Goal: Task Accomplishment & Management: Complete application form

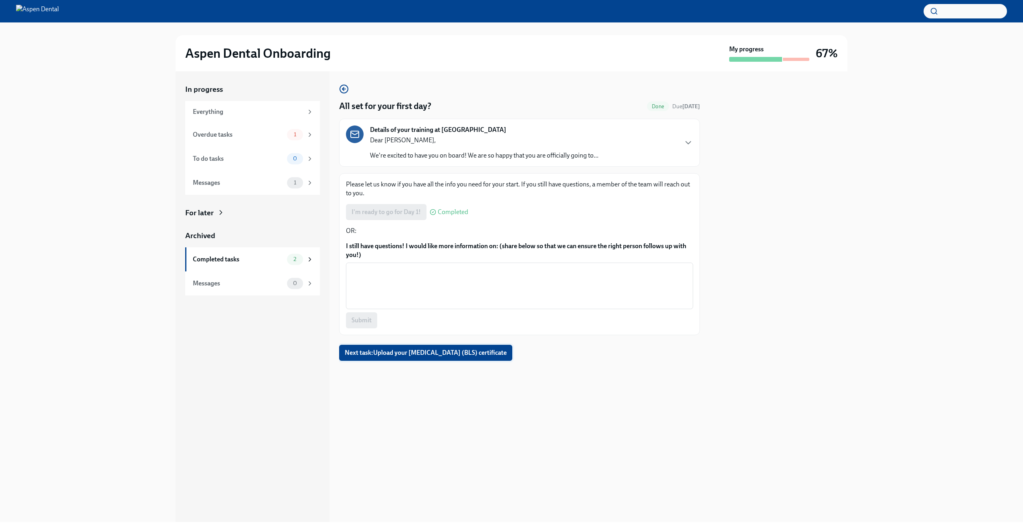
click at [410, 356] on span "Next task : Upload your [MEDICAL_DATA] (BLS) certificate" at bounding box center [426, 353] width 162 height 8
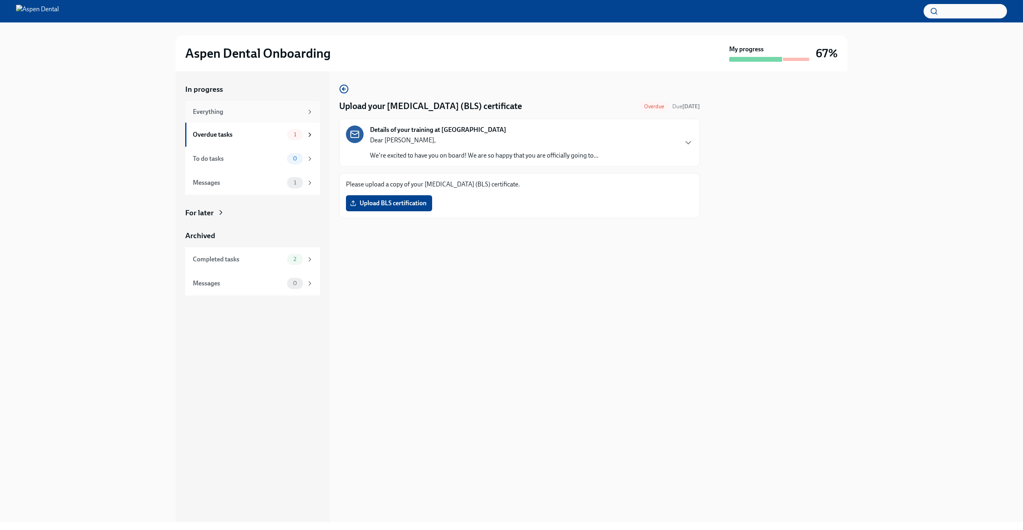
click at [285, 116] on div "Everything" at bounding box center [248, 111] width 110 height 9
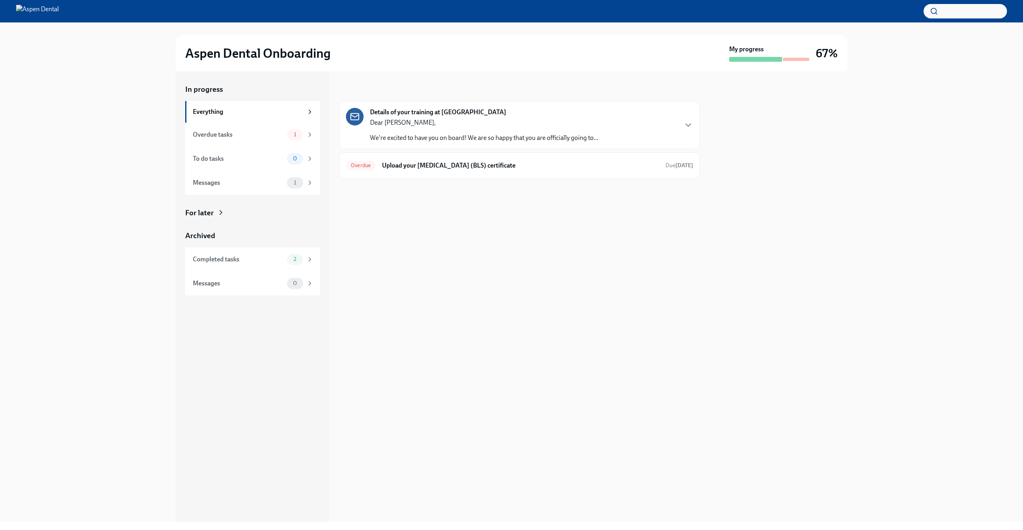
click at [595, 129] on div "Dear [PERSON_NAME], We're excited to have you on board! We are so happy that yo…" at bounding box center [484, 130] width 228 height 24
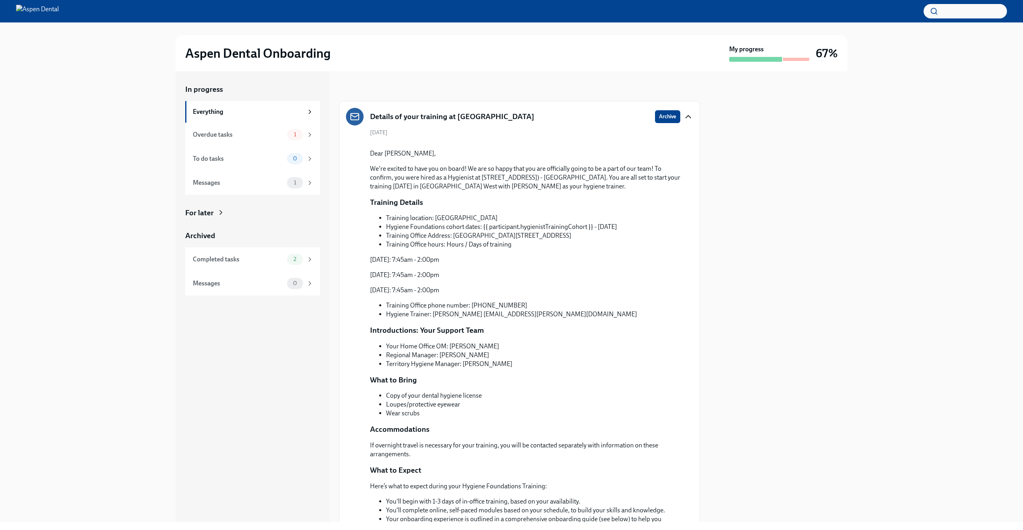
click at [683, 113] on icon "button" at bounding box center [688, 117] width 10 height 10
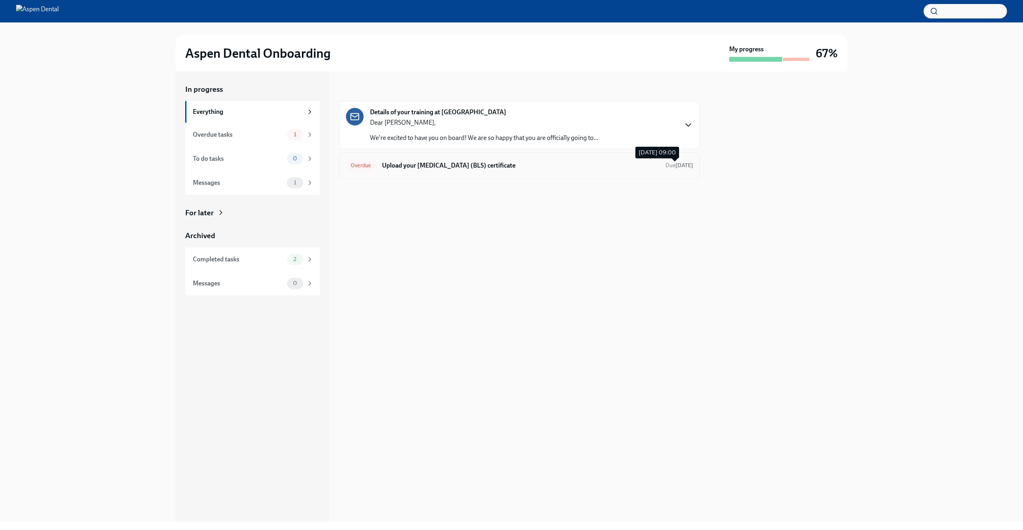
click at [665, 165] on span "Due [DATE]" at bounding box center [679, 165] width 28 height 7
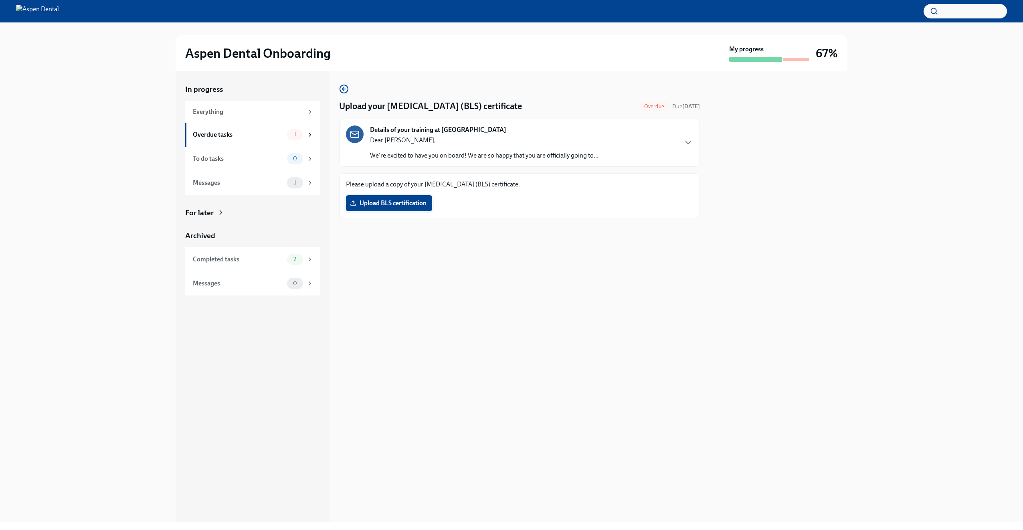
click at [396, 198] on label "Upload BLS certification" at bounding box center [389, 203] width 86 height 16
click at [0, 0] on input "Upload BLS certification" at bounding box center [0, 0] width 0 height 0
click at [295, 230] on div "3" at bounding box center [295, 235] width 16 height 11
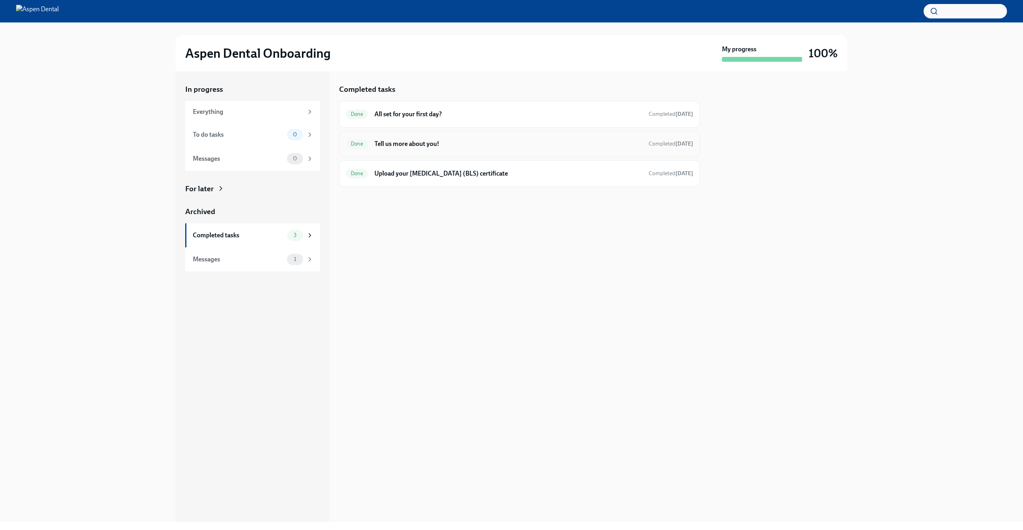
click at [406, 147] on h6 "Tell us more about you!" at bounding box center [508, 143] width 268 height 9
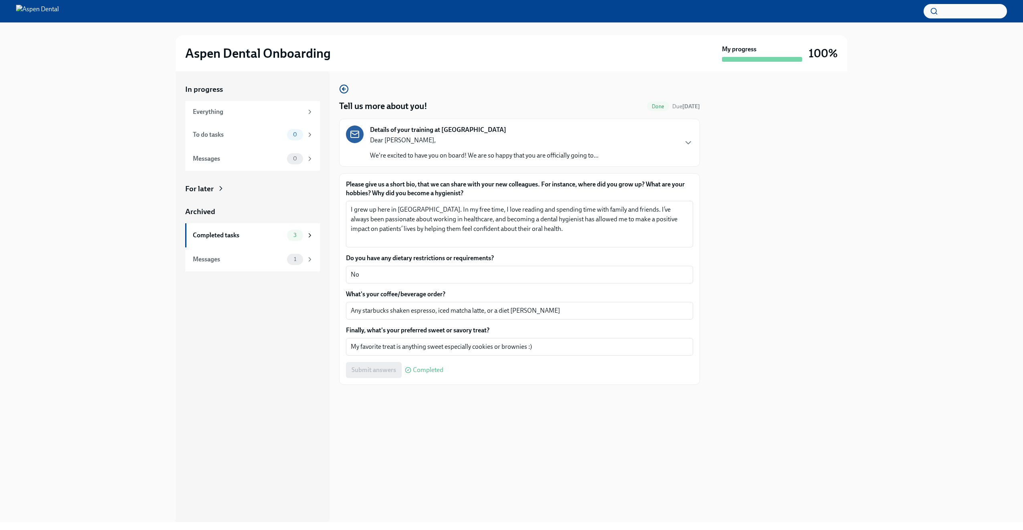
click at [472, 138] on p "Dear [PERSON_NAME]," at bounding box center [484, 140] width 228 height 9
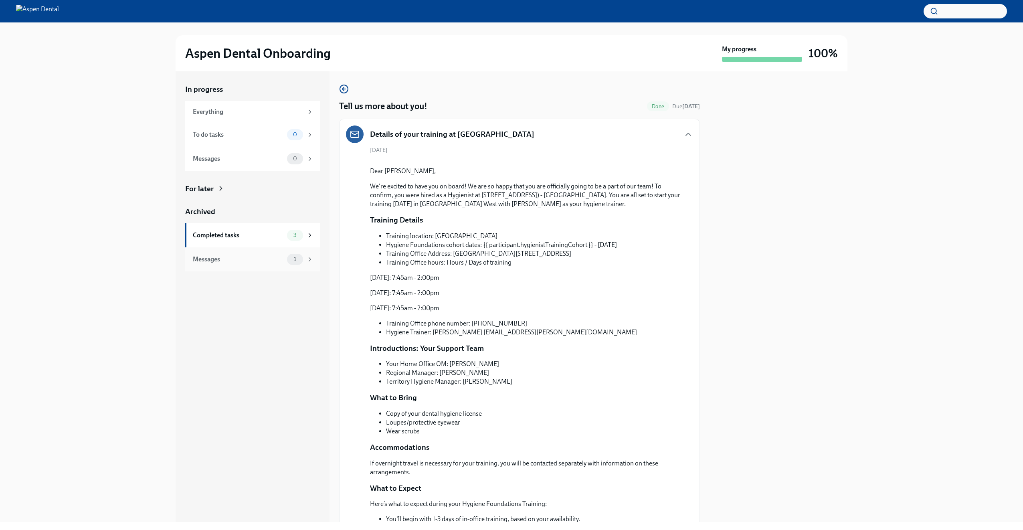
click at [292, 256] on div "1" at bounding box center [295, 259] width 16 height 11
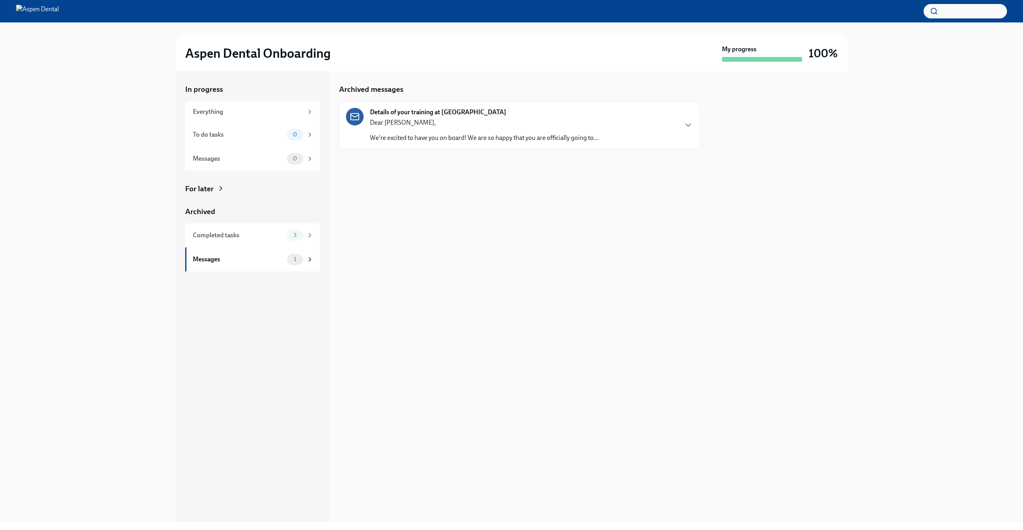
click at [440, 143] on div "Details of your training at Aspen Dental Dear [PERSON_NAME], We're excited to h…" at bounding box center [519, 125] width 361 height 48
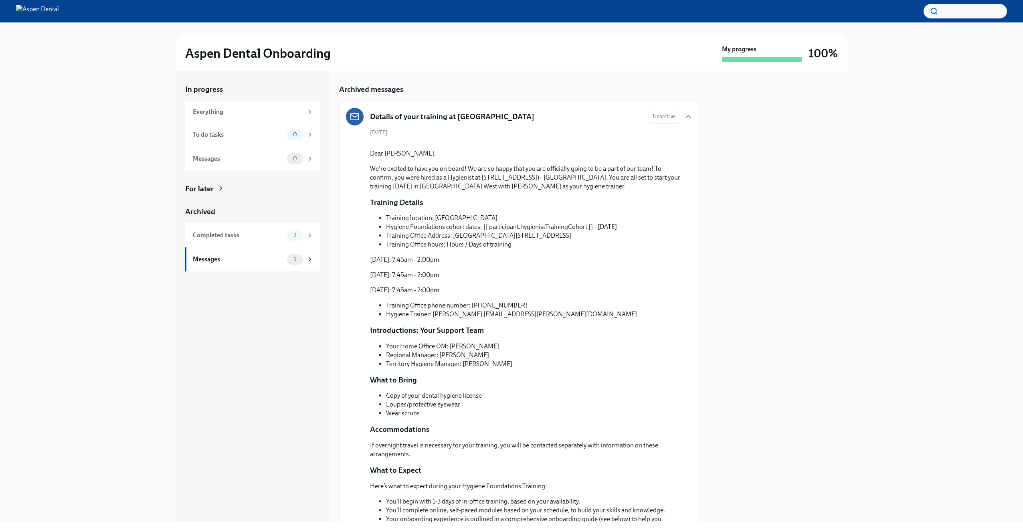
click at [617, 119] on div "Details of your training at [GEOGRAPHIC_DATA] Unarchive" at bounding box center [519, 117] width 347 height 18
click at [626, 109] on div "Details of your training at Aspen Dental Unarchive [DATE] Dear [PERSON_NAME], W…" at bounding box center [519, 389] width 361 height 577
click at [677, 114] on div "Unarchive" at bounding box center [670, 117] width 44 height 14
click at [671, 118] on button "Unarchive" at bounding box center [664, 117] width 32 height 14
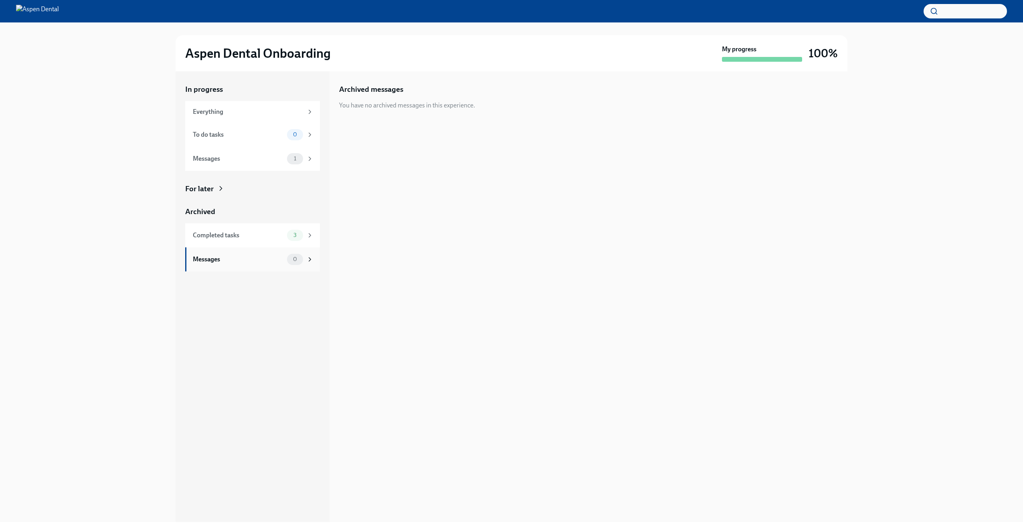
click at [301, 259] on span "0" at bounding box center [295, 259] width 14 height 6
click at [307, 115] on div "Everything" at bounding box center [253, 111] width 121 height 9
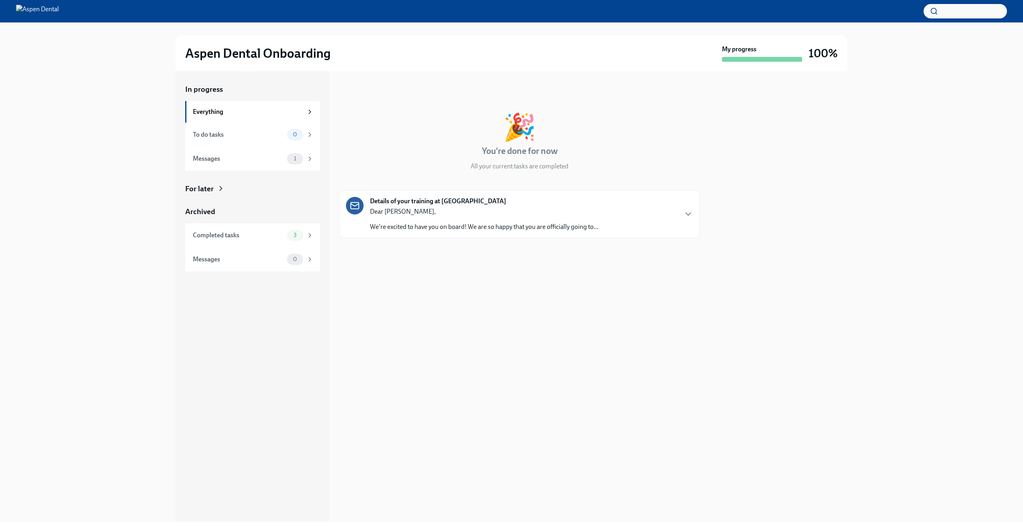
click at [683, 219] on div "Details of your training at Aspen Dental Dear [PERSON_NAME], We're excited to h…" at bounding box center [519, 214] width 347 height 34
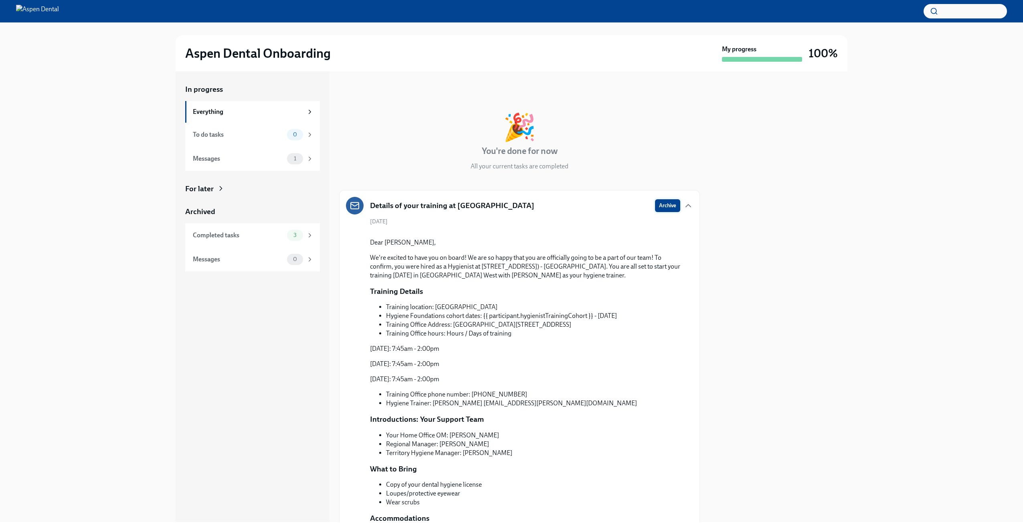
click at [659, 204] on span "Archive" at bounding box center [667, 206] width 17 height 8
